Goal: Transaction & Acquisition: Subscribe to service/newsletter

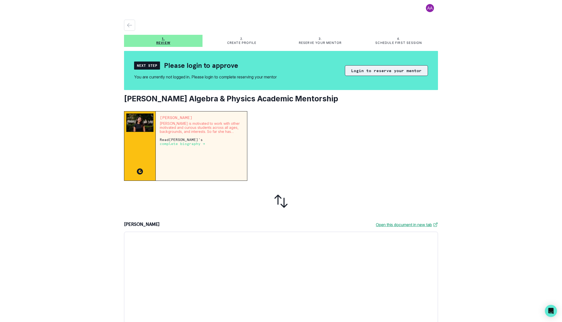
click at [385, 69] on button "Login to reserve your mentor" at bounding box center [386, 70] width 83 height 11
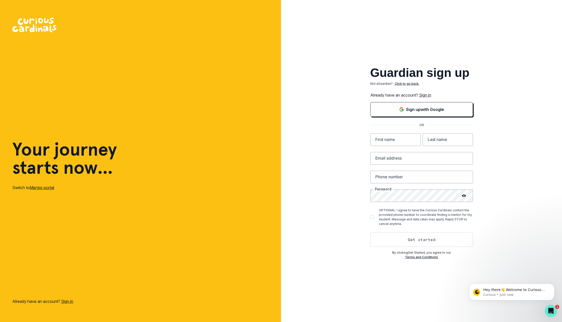
click at [411, 241] on button "Get started" at bounding box center [422, 239] width 103 height 15
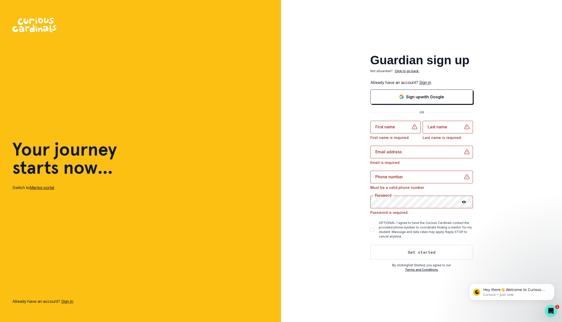
click at [333, 221] on div "Guardian sign up Not a Guardian ? Click to go back. Already have an account? Si…" at bounding box center [421, 161] width 281 height 322
click at [419, 95] on p "Sign up with Google" at bounding box center [425, 97] width 38 height 6
click at [383, 130] on input "text" at bounding box center [396, 127] width 50 height 13
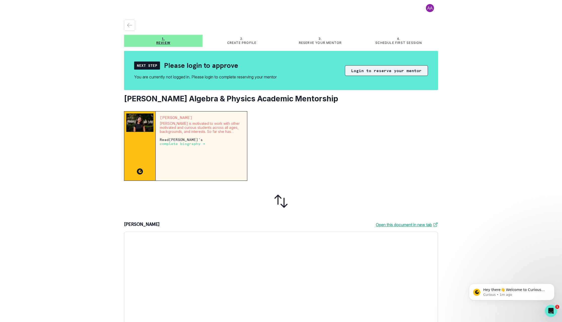
click at [361, 72] on button "Login to reserve your mentor" at bounding box center [386, 70] width 83 height 11
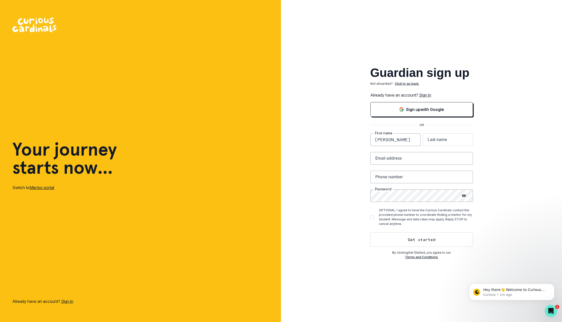
type input "[PERSON_NAME]"
type input "[EMAIL_ADDRESS][DOMAIN_NAME]"
type input "9548057887"
click at [332, 209] on div "Guardian sign up Not a Guardian ? Click to go back. Already have an account? Si…" at bounding box center [421, 161] width 281 height 322
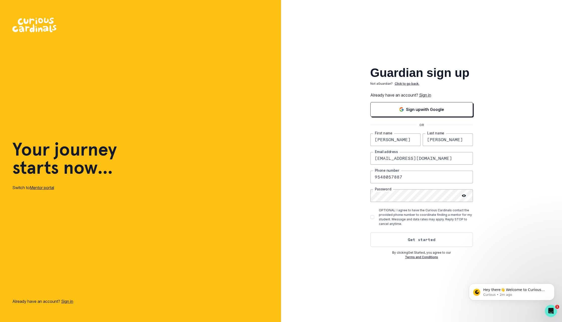
click at [373, 217] on span at bounding box center [373, 217] width 4 height 4
click at [371, 217] on input "OPTIONAL: I agree to have the Curious Cardinals contact the provided phone numb…" at bounding box center [370, 217] width 0 height 0
checkbox input "true"
click at [409, 238] on button "Get started" at bounding box center [422, 239] width 103 height 15
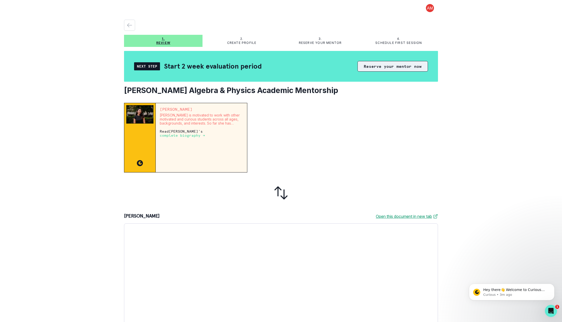
click at [390, 68] on button "Reserve your mentor now" at bounding box center [393, 66] width 70 height 11
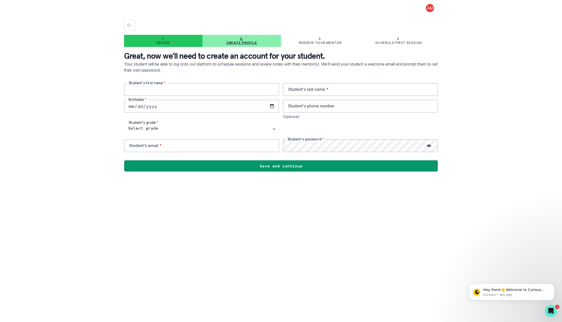
click at [183, 87] on input "text" at bounding box center [201, 89] width 155 height 13
type input "Sloane"
click at [299, 88] on input "text" at bounding box center [360, 89] width 155 height 13
type input "[PERSON_NAME]"
click at [177, 109] on input "date" at bounding box center [201, 106] width 155 height 13
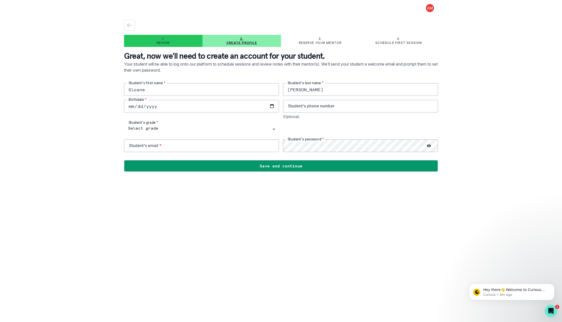
type input "[DATE]"
click at [160, 108] on input "[DATE]" at bounding box center [201, 106] width 155 height 13
click at [157, 107] on input "[DATE]" at bounding box center [201, 106] width 155 height 13
type input "0009-02-24"
click at [162, 106] on input "0009-02-24" at bounding box center [201, 106] width 155 height 13
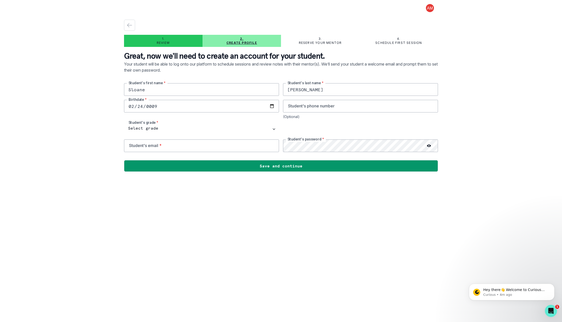
click at [160, 107] on input "0009-02-24" at bounding box center [201, 106] width 155 height 13
click at [157, 108] on input "0009-02-24" at bounding box center [201, 106] width 155 height 13
type input "0009-02-24"
click at [180, 115] on div "0009-02-24 Birthdate *" at bounding box center [201, 109] width 155 height 19
click at [160, 107] on input "0009-02-24" at bounding box center [201, 106] width 155 height 13
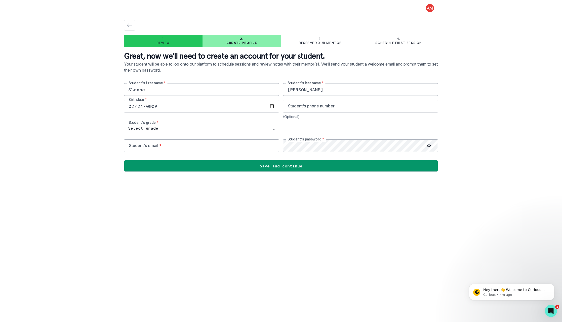
click at [156, 107] on input "0009-02-24" at bounding box center [201, 106] width 155 height 13
click at [153, 107] on input "0009-02-24" at bounding box center [201, 106] width 155 height 13
click at [154, 107] on input "0009-02-24" at bounding box center [201, 106] width 155 height 13
select select "11th Grade"
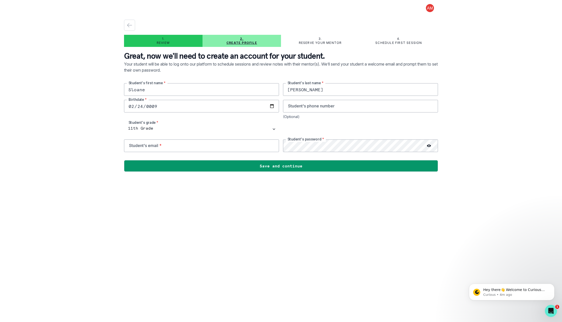
click at [99, 163] on div "1. Review 2. Create profile 3. Reserve your mentor 4. Schedule first session Gr…" at bounding box center [281, 161] width 562 height 322
click at [158, 107] on input "0009-02-24" at bounding box center [201, 106] width 155 height 13
click at [109, 137] on div "1. Review 2. Create profile 3. Reserve your mentor 4. Schedule first session Gr…" at bounding box center [281, 161] width 562 height 322
click at [151, 107] on input "0009-02-24" at bounding box center [201, 106] width 155 height 13
click at [163, 106] on input "date" at bounding box center [201, 106] width 155 height 13
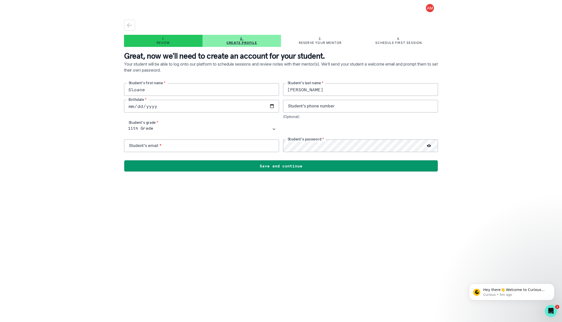
click at [158, 107] on input "date" at bounding box center [201, 106] width 155 height 13
click at [121, 121] on main "1. Review 2. Create profile 3. Reserve your mentor 4. Schedule first session Gr…" at bounding box center [281, 161] width 322 height 322
click at [164, 108] on input "date" at bounding box center [201, 106] width 155 height 13
click at [159, 108] on input "date" at bounding box center [201, 106] width 155 height 13
click at [163, 107] on input "date" at bounding box center [201, 106] width 155 height 13
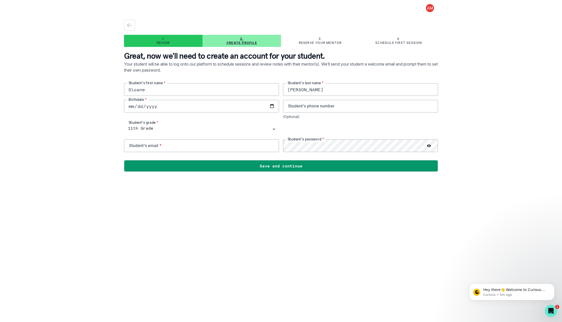
click at [217, 108] on input "date" at bounding box center [201, 106] width 155 height 13
type input "[DATE]"
click at [320, 106] on input "tel" at bounding box center [360, 106] width 155 height 13
type input "9542941791"
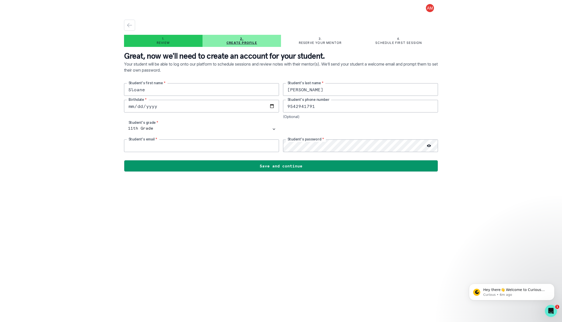
scroll to position [0, 0]
type input "[EMAIL_ADDRESS][DOMAIN_NAME]"
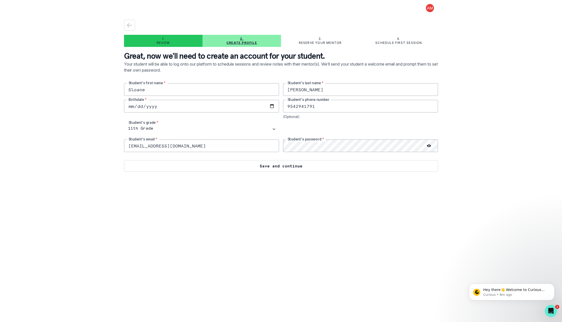
scroll to position [0, 0]
click at [312, 166] on button "Save and continue" at bounding box center [281, 166] width 314 height 12
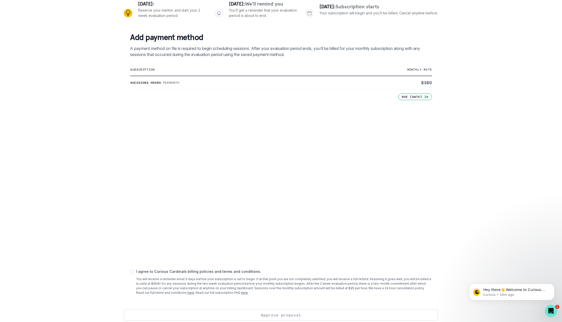
scroll to position [0, 0]
click at [130, 270] on span at bounding box center [132, 271] width 4 height 4
click at [130, 271] on input "checkbox" at bounding box center [130, 271] width 0 height 0
checkbox input "true"
click at [315, 313] on button "Approve proposal" at bounding box center [281, 315] width 314 height 12
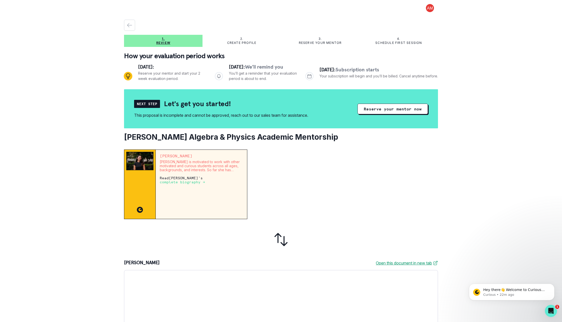
scroll to position [2, 0]
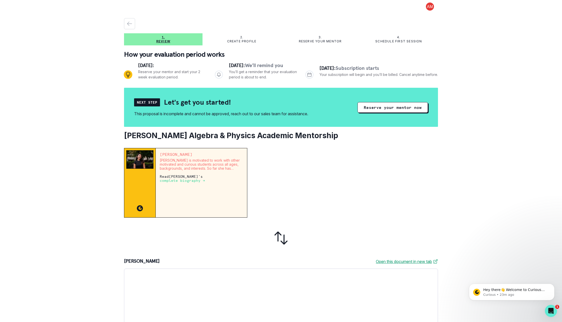
click at [192, 178] on p "[PERSON_NAME] is a recent graduate from [GEOGRAPHIC_DATA], where she studied Bi…" at bounding box center [201, 176] width 83 height 4
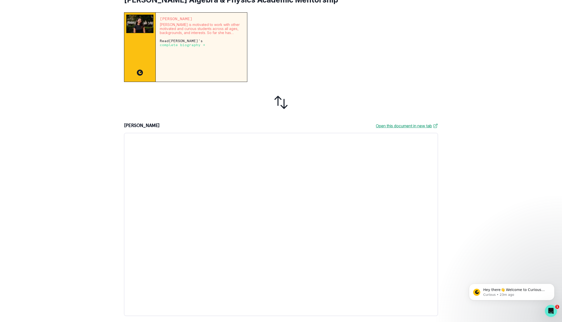
scroll to position [0, 0]
